Goal: Task Accomplishment & Management: Manage account settings

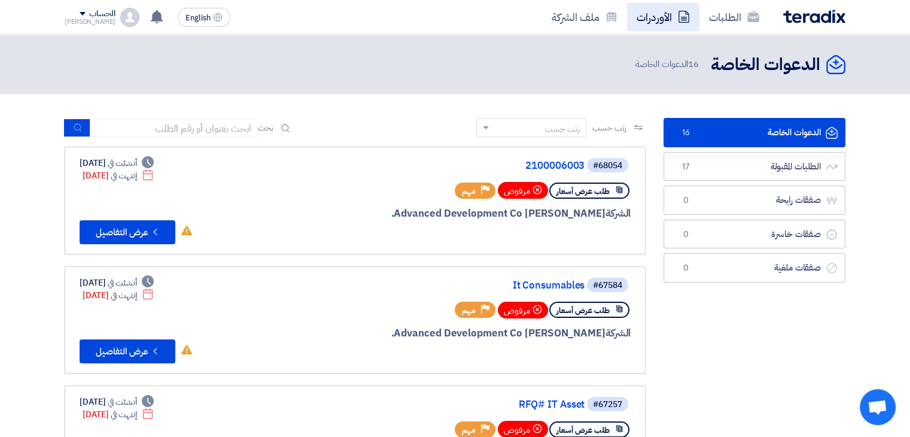
click at [646, 12] on link "الأوردرات" at bounding box center [663, 17] width 72 height 28
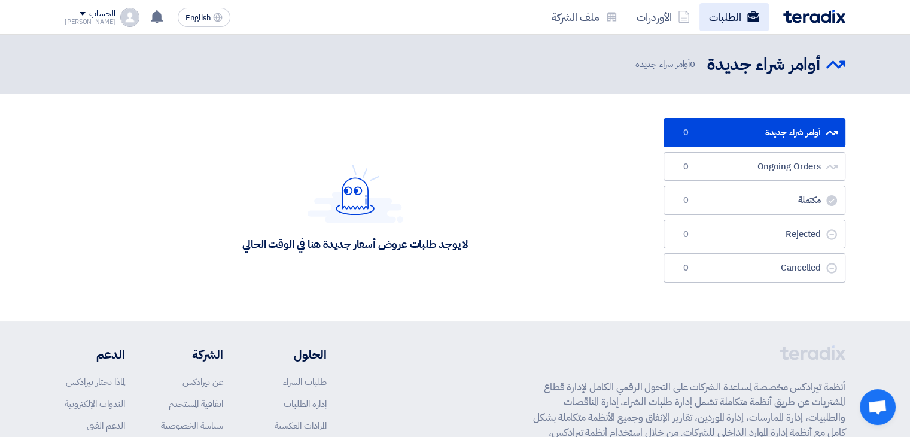
click at [727, 16] on link "الطلبات" at bounding box center [734, 17] width 69 height 28
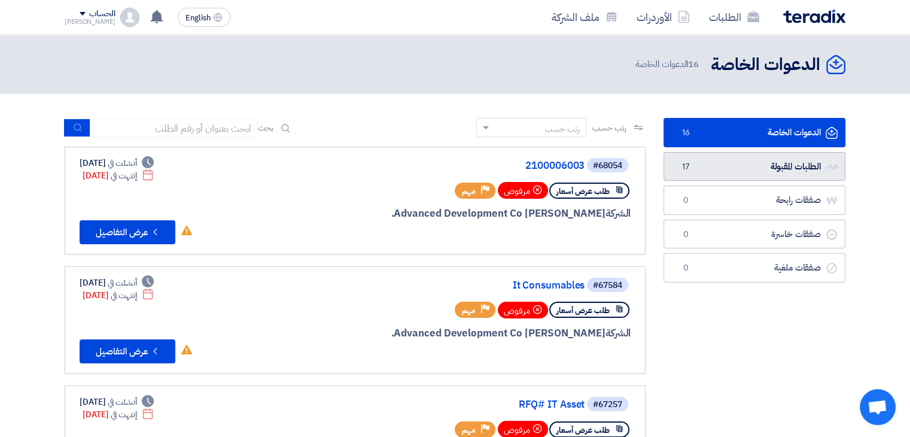
click at [733, 163] on link "الطلبات المقبولة الطلبات المقبولة 17" at bounding box center [755, 166] width 182 height 29
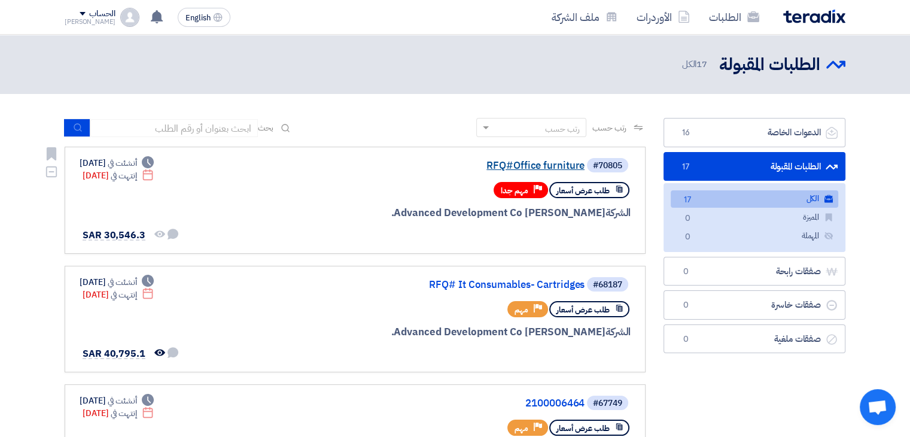
click at [530, 164] on link "RFQ#Office furniture" at bounding box center [464, 165] width 239 height 11
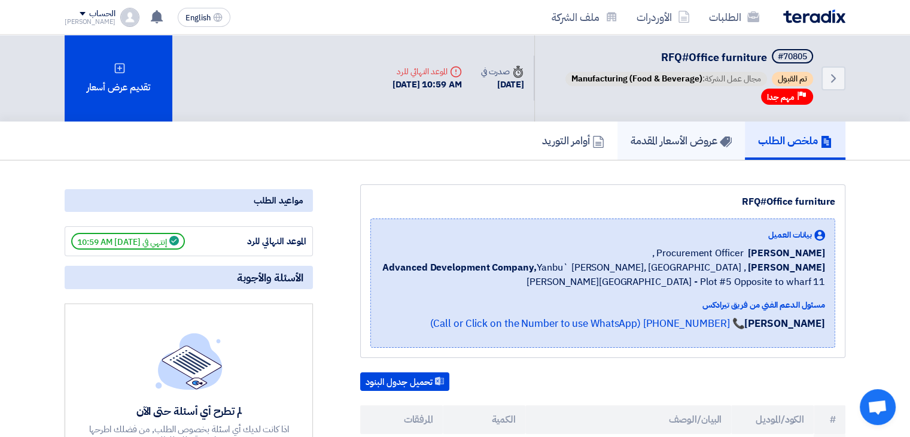
click at [687, 127] on link "عروض الأسعار المقدمة" at bounding box center [681, 141] width 127 height 38
